Goal: Find specific page/section: Find specific page/section

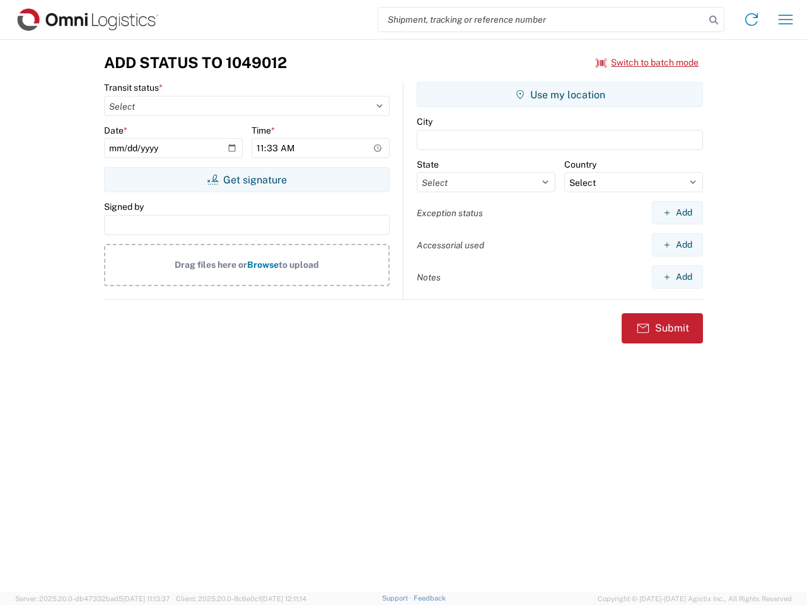
click at [541, 20] on input "search" at bounding box center [541, 20] width 327 height 24
click at [714, 20] on icon at bounding box center [714, 20] width 18 height 18
click at [751, 20] on icon at bounding box center [751, 19] width 20 height 20
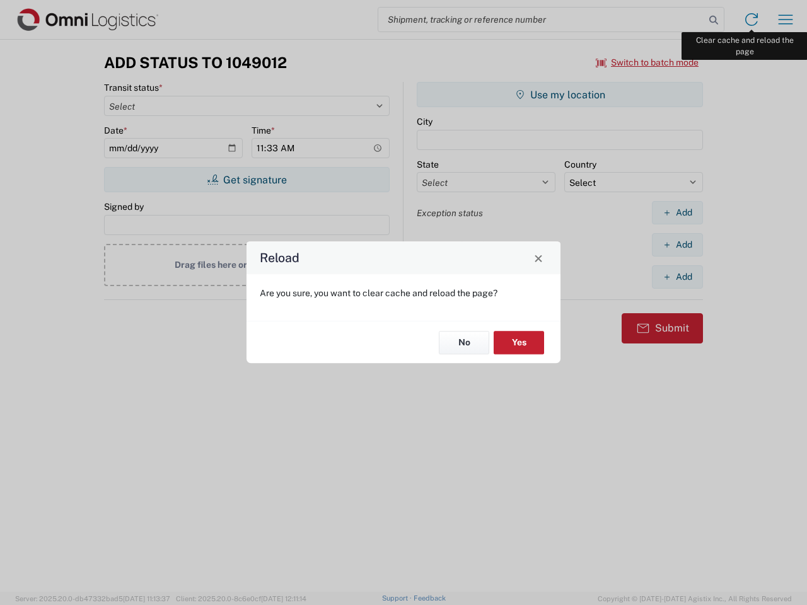
click at [785, 20] on div "Reload Are you sure, you want to clear cache and reload the page? No Yes" at bounding box center [403, 302] width 807 height 605
click at [647, 62] on div "Reload Are you sure, you want to clear cache and reload the page? No Yes" at bounding box center [403, 302] width 807 height 605
click at [246, 180] on div "Reload Are you sure, you want to clear cache and reload the page? No Yes" at bounding box center [403, 302] width 807 height 605
click at [560, 95] on div "Reload Are you sure, you want to clear cache and reload the page? No Yes" at bounding box center [403, 302] width 807 height 605
click at [677, 212] on div "Reload Are you sure, you want to clear cache and reload the page? No Yes" at bounding box center [403, 302] width 807 height 605
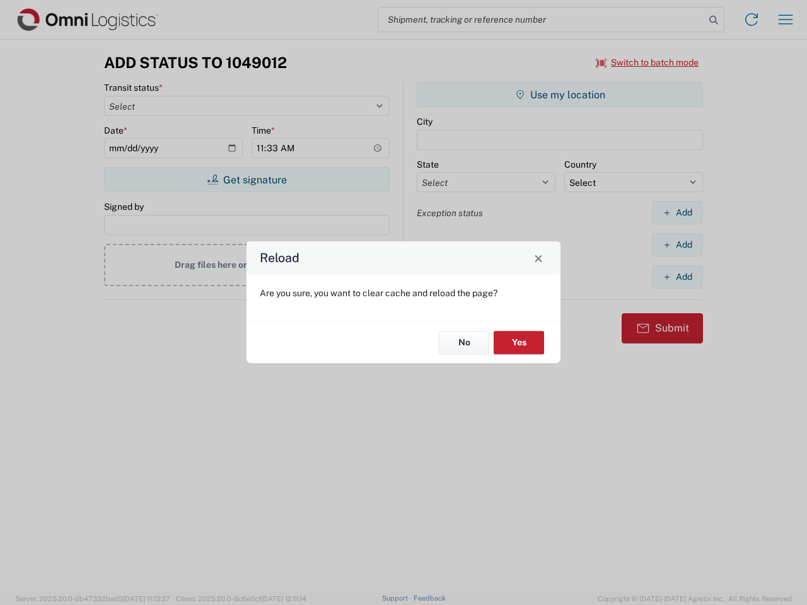
click at [677, 245] on div "Reload Are you sure, you want to clear cache and reload the page? No Yes" at bounding box center [403, 302] width 807 height 605
click at [677, 277] on div "Reload Are you sure, you want to clear cache and reload the page? No Yes" at bounding box center [403, 302] width 807 height 605
